Goal: Book appointment/travel/reservation

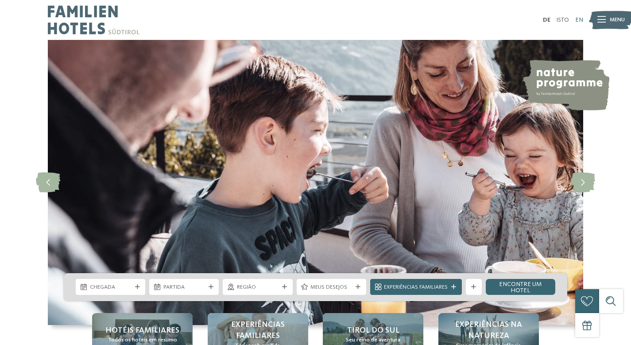
click at [578, 20] on font "EN" at bounding box center [579, 20] width 8 height 6
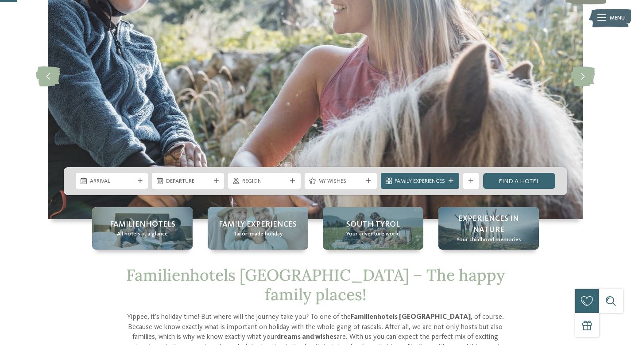
scroll to position [107, 0]
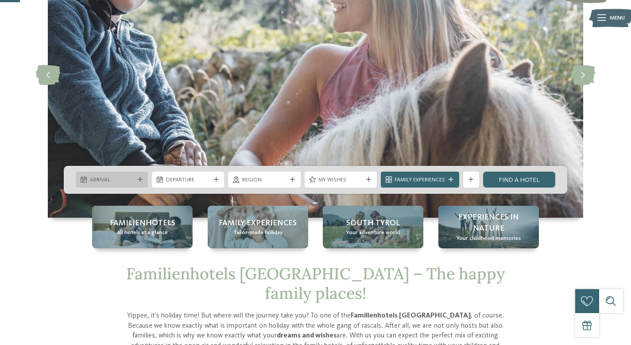
click at [138, 180] on icon at bounding box center [140, 179] width 5 height 5
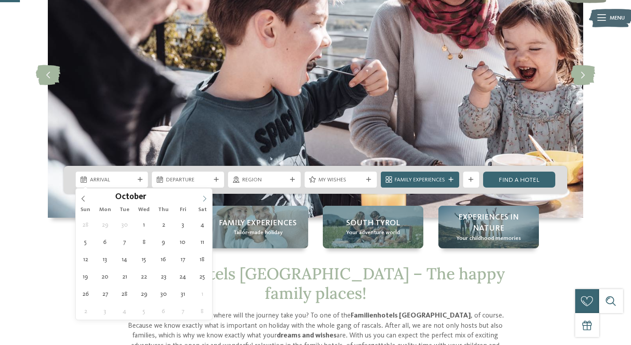
click at [205, 192] on span at bounding box center [204, 195] width 15 height 15
type div "30.10.2025"
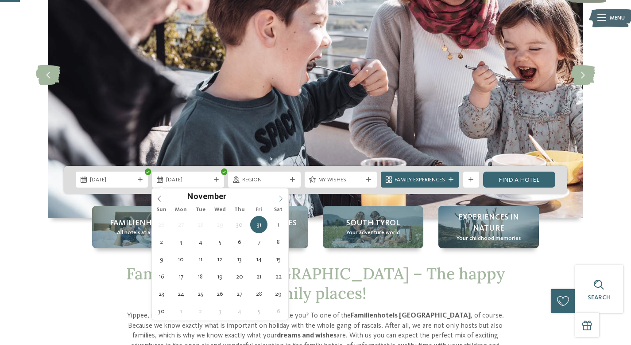
click at [282, 197] on icon at bounding box center [281, 198] width 6 height 6
type div "02.11.2025"
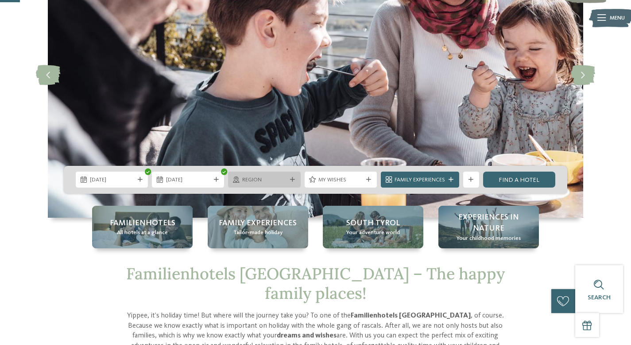
click at [256, 187] on div "Region" at bounding box center [264, 179] width 72 height 16
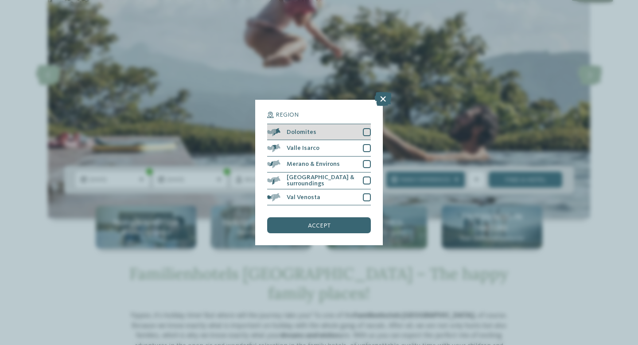
click at [366, 134] on div at bounding box center [367, 132] width 8 height 8
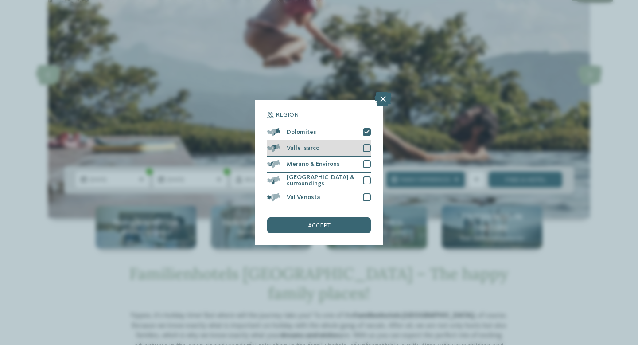
click at [364, 148] on div at bounding box center [367, 148] width 8 height 8
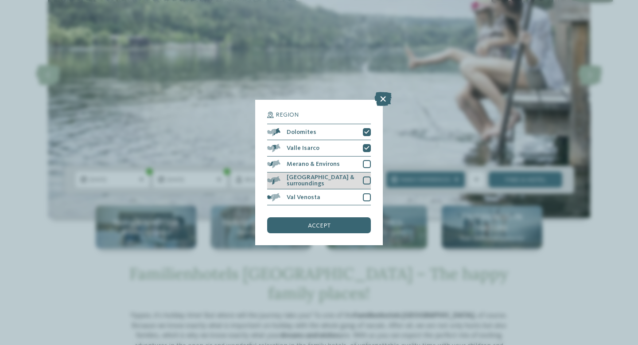
click at [363, 181] on div at bounding box center [367, 180] width 8 height 8
click at [347, 226] on div "accept" at bounding box center [319, 225] width 104 height 16
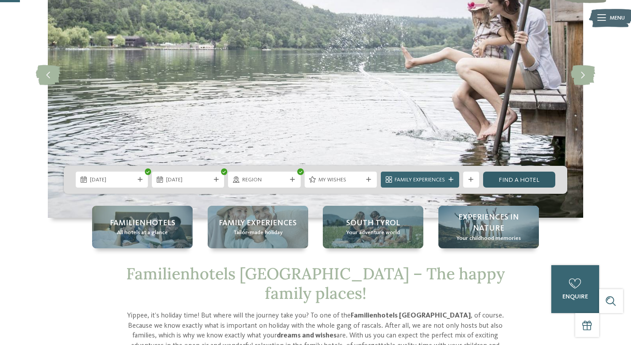
click at [508, 178] on link "Find a hotel" at bounding box center [519, 179] width 72 height 16
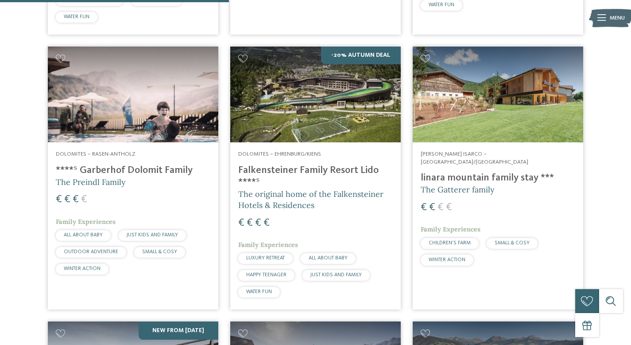
scroll to position [532, 0]
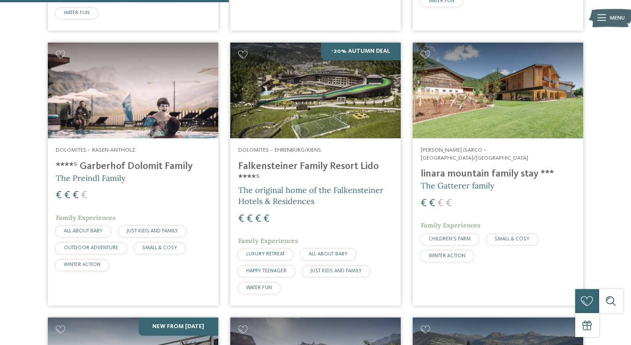
click at [490, 168] on h4 "linara mountain family stay ***" at bounding box center [498, 174] width 155 height 12
click at [155, 139] on div "Dolomites – Rasen-Antholz ****ˢ Garberhof Dolomit Family The Preindl Family € €…" at bounding box center [133, 209] width 171 height 143
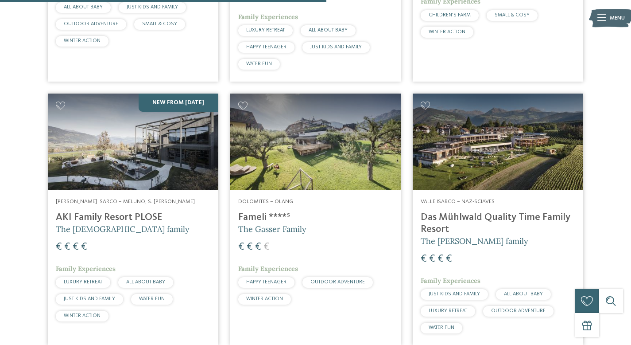
scroll to position [759, 0]
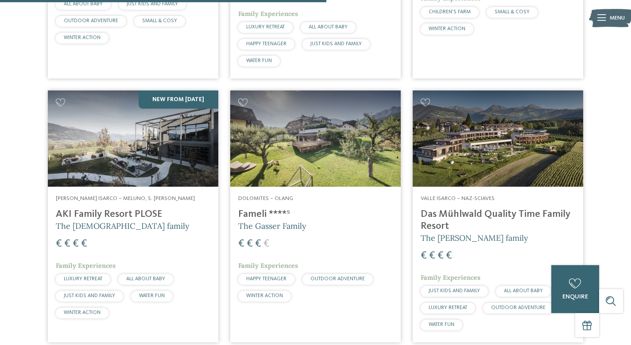
click at [300, 194] on address "Dolomites – Olang" at bounding box center [315, 198] width 155 height 8
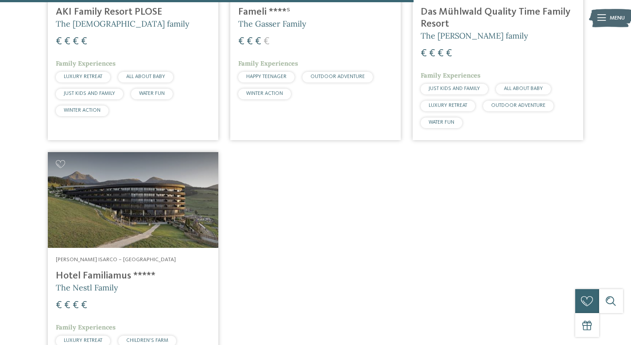
scroll to position [962, 0]
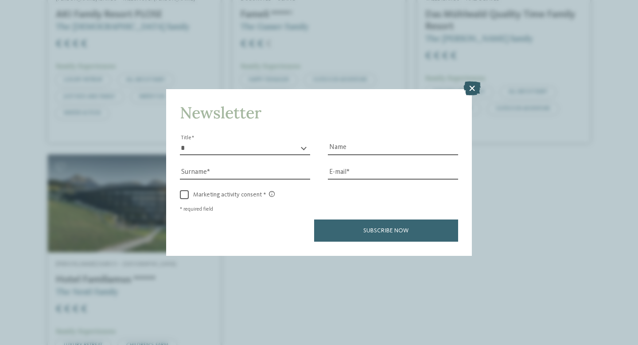
click at [470, 93] on icon at bounding box center [471, 88] width 17 height 14
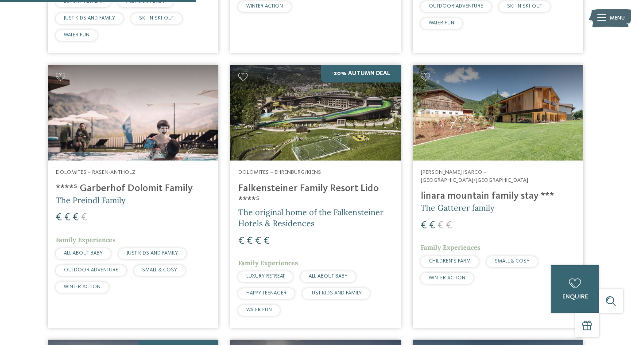
scroll to position [535, 0]
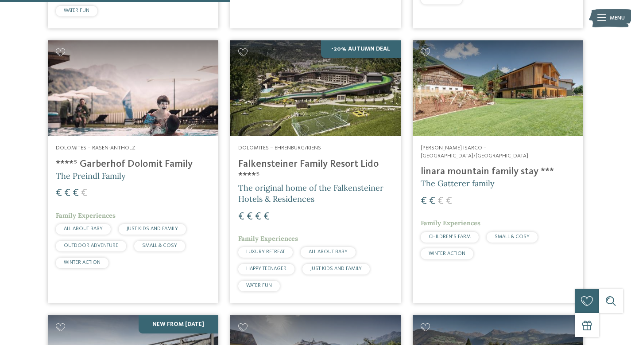
click at [187, 164] on div "Dolomites – Rasen-Antholz ****ˢ Garberhof Dolomit Family The Preindl Family € €…" at bounding box center [133, 207] width 171 height 143
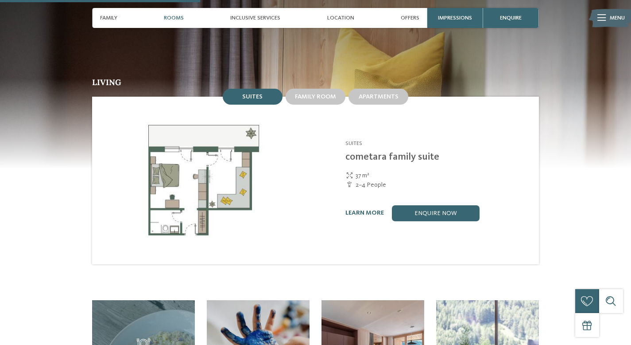
scroll to position [830, 0]
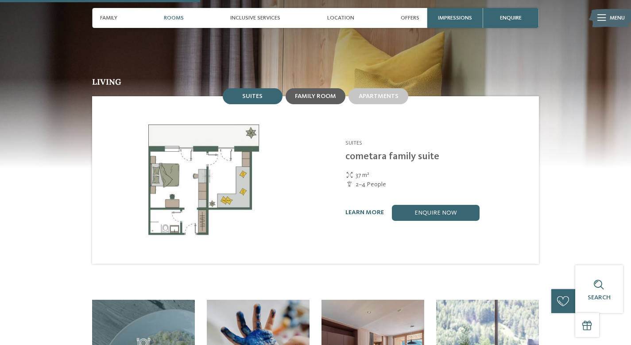
click at [319, 93] on span "Family room" at bounding box center [315, 96] width 41 height 6
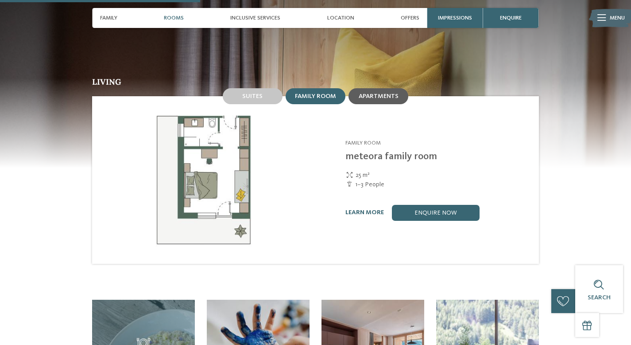
click at [361, 93] on span "Apartments" at bounding box center [379, 96] width 40 height 6
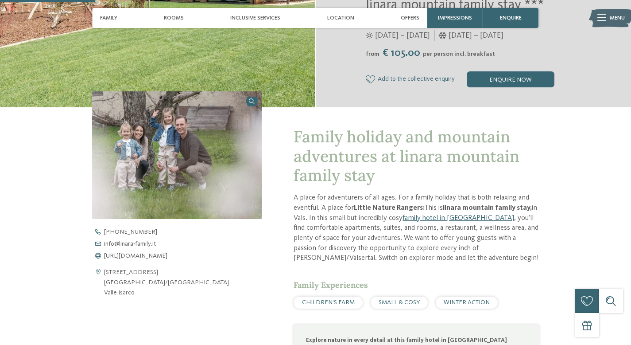
scroll to position [0, 0]
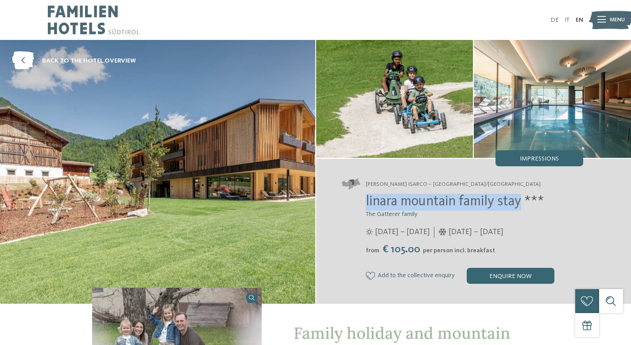
drag, startPoint x: 366, startPoint y: 201, endPoint x: 523, endPoint y: 207, distance: 156.9
click at [523, 207] on span "linara mountain family stay ***" at bounding box center [455, 201] width 178 height 14
copy span "linara mountain family stay"
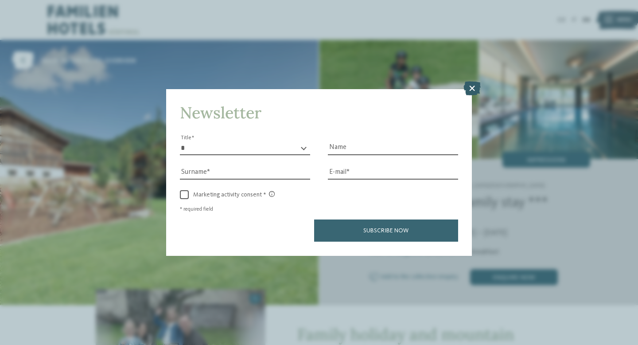
click at [466, 85] on icon at bounding box center [471, 88] width 17 height 14
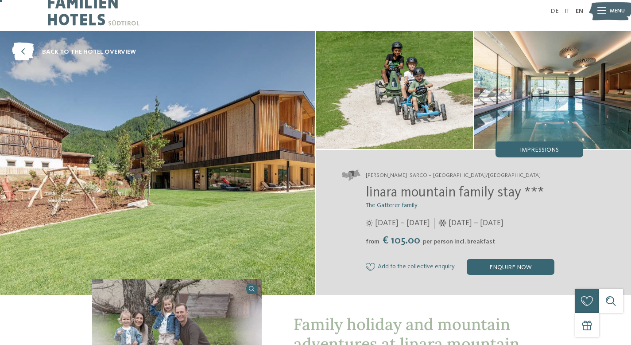
scroll to position [10, 0]
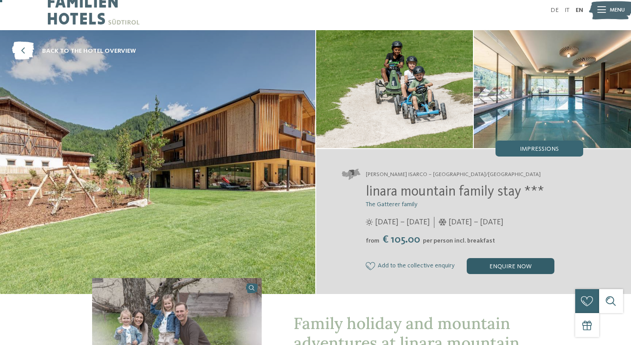
click at [493, 260] on div "enquire now" at bounding box center [511, 266] width 88 height 16
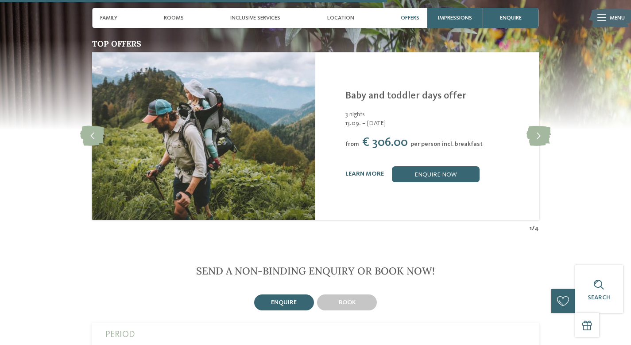
scroll to position [1611, 0]
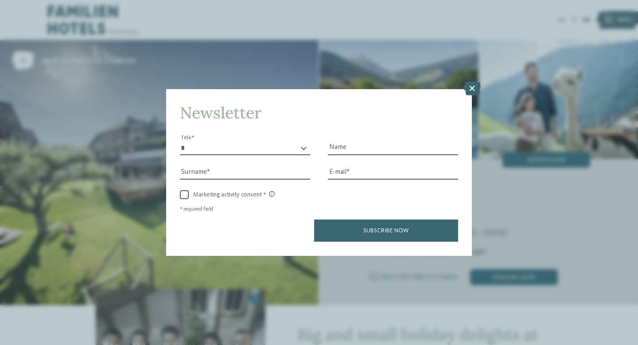
click at [474, 92] on icon at bounding box center [471, 88] width 17 height 14
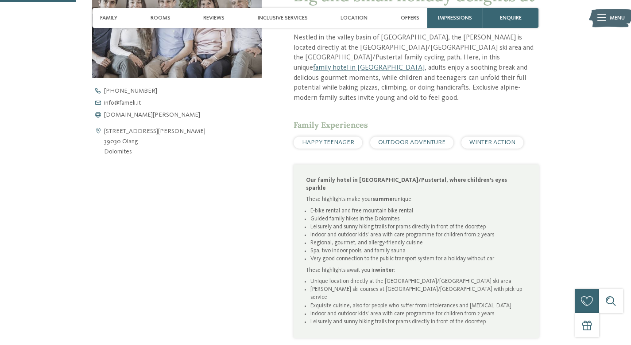
scroll to position [303, 0]
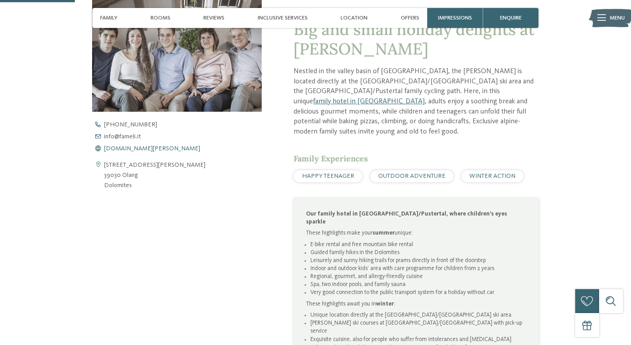
click at [138, 147] on span "www.fameli.it" at bounding box center [152, 148] width 96 height 6
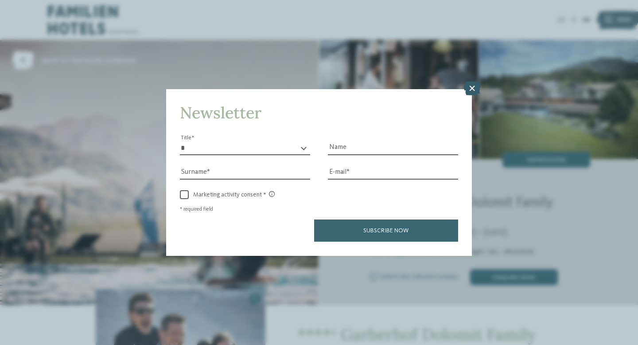
click at [475, 89] on icon at bounding box center [471, 88] width 17 height 14
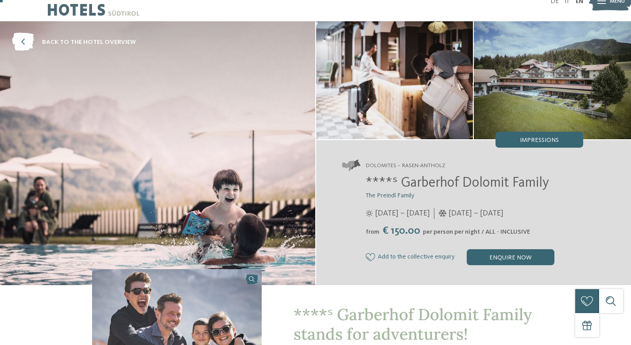
scroll to position [14, 0]
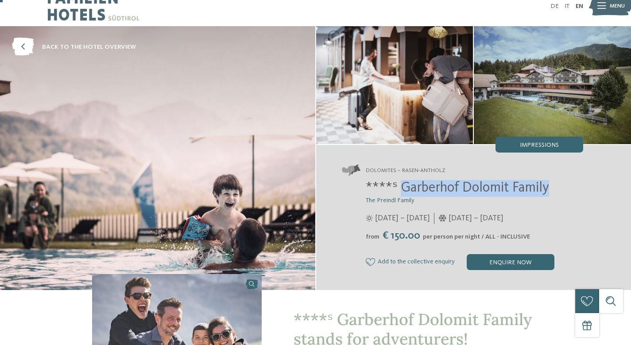
drag, startPoint x: 399, startPoint y: 190, endPoint x: 551, endPoint y: 183, distance: 152.5
click at [554, 188] on h2 "****ˢ Garberhof Dolomit Family" at bounding box center [474, 188] width 217 height 17
copy span "Garberhof Dolomit Family"
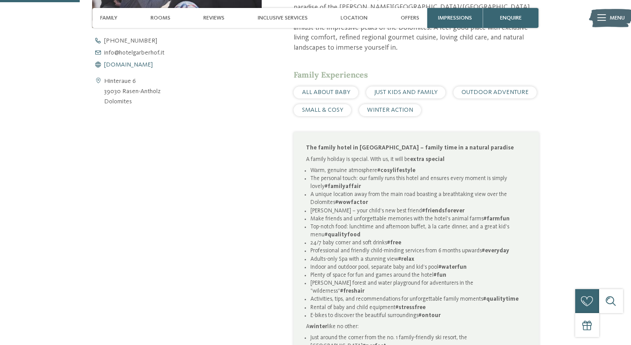
click at [138, 64] on span "[DOMAIN_NAME]" at bounding box center [128, 65] width 49 height 6
